Goal: Use online tool/utility: Utilize a website feature to perform a specific function

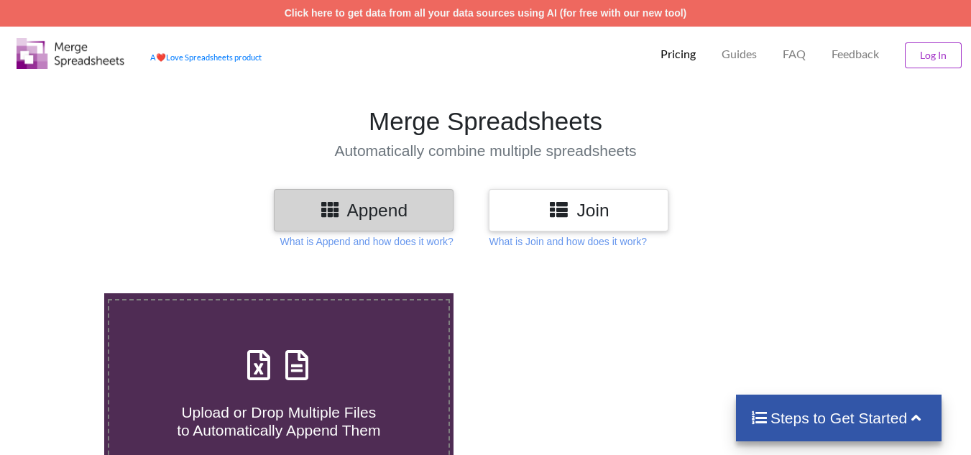
scroll to position [72, 0]
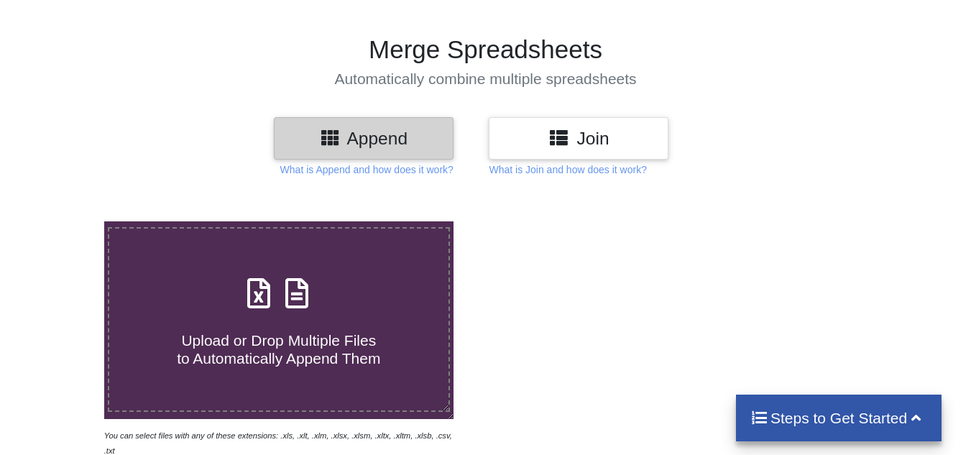
click at [269, 295] on icon at bounding box center [259, 286] width 36 height 30
click at [65, 221] on input "Upload or Drop Multiple Files to Automatically Append Them" at bounding box center [65, 221] width 0 height 0
type input "C:\fakepath\MPP Milk Collection Data_01_10_2025 - 10_10_2025_bmc_Pakadi Sugapip…"
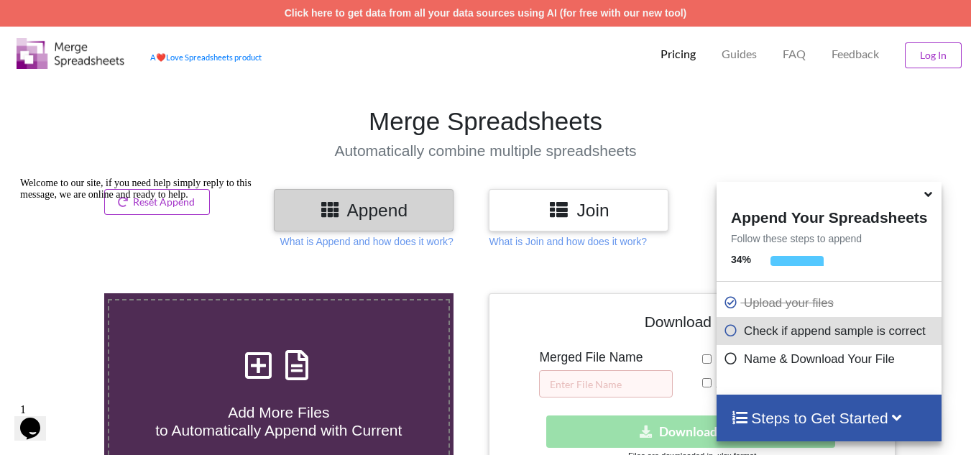
scroll to position [144, 0]
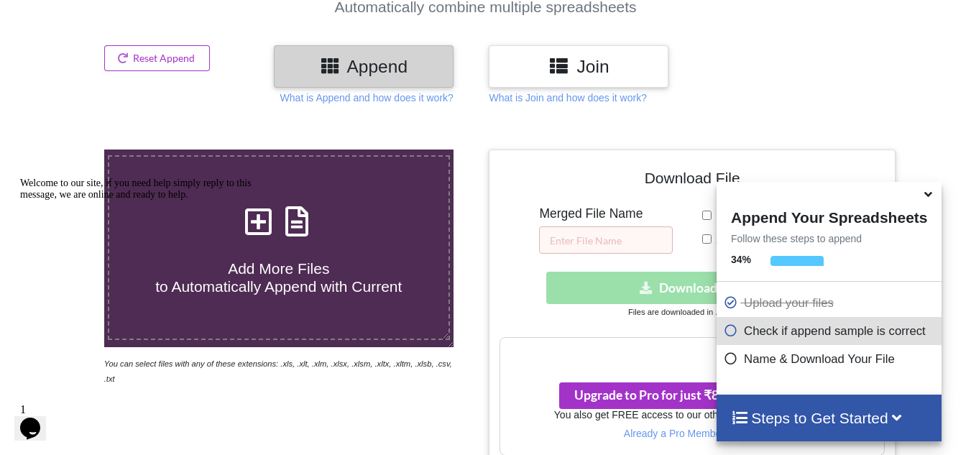
click at [928, 195] on icon at bounding box center [927, 191] width 15 height 13
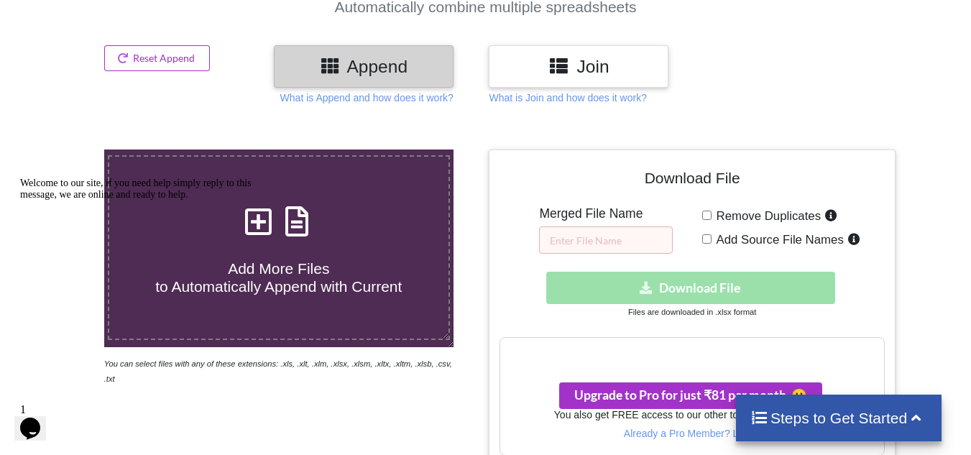
click at [709, 218] on input "Remove Duplicates" at bounding box center [706, 215] width 9 height 9
checkbox input "true"
click at [703, 237] on input "Add Source File Names" at bounding box center [706, 238] width 9 height 9
checkbox input "true"
click at [574, 239] on input "text" at bounding box center [606, 239] width 134 height 27
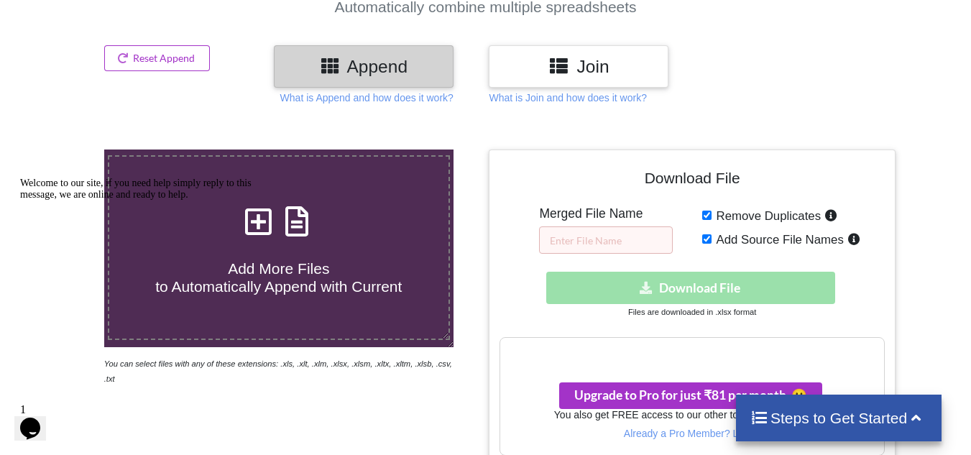
click at [706, 218] on input "Remove Duplicates" at bounding box center [706, 215] width 9 height 9
checkbox input "false"
click at [705, 234] on input "Add Source File Names" at bounding box center [706, 238] width 9 height 9
checkbox input "false"
click at [574, 244] on input "text" at bounding box center [606, 239] width 134 height 27
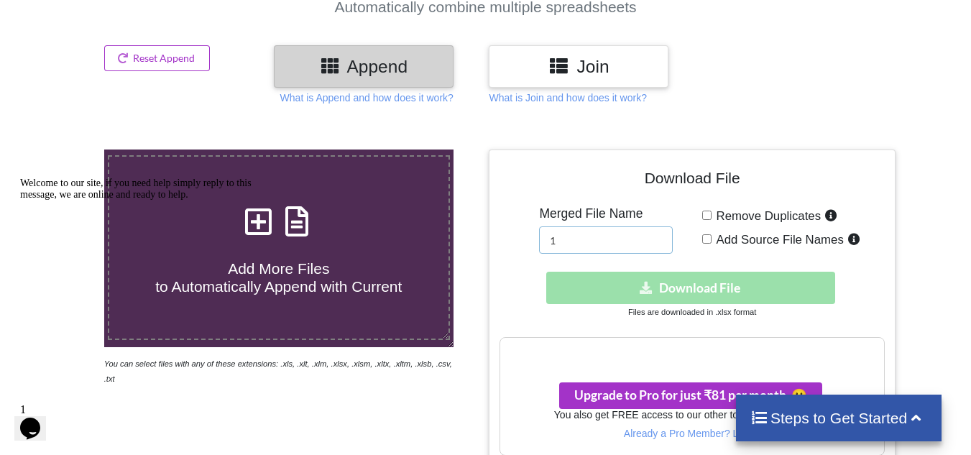
type input "1"
click at [678, 285] on div "Download hidden Download File" at bounding box center [691, 288] width 384 height 32
